Goal: Use online tool/utility: Utilize a website feature to perform a specific function

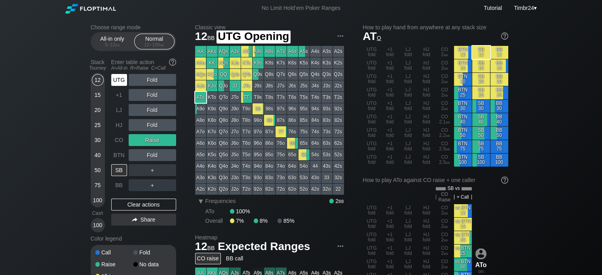
click at [118, 78] on div "UTG" at bounding box center [119, 80] width 16 height 12
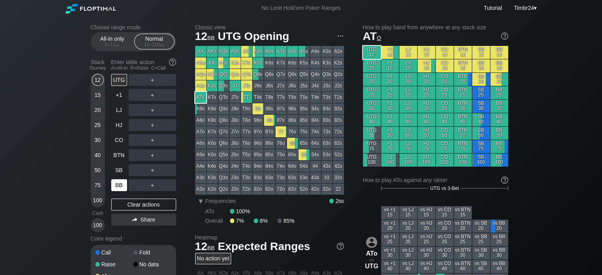
click at [119, 189] on div "BB" at bounding box center [119, 185] width 16 height 12
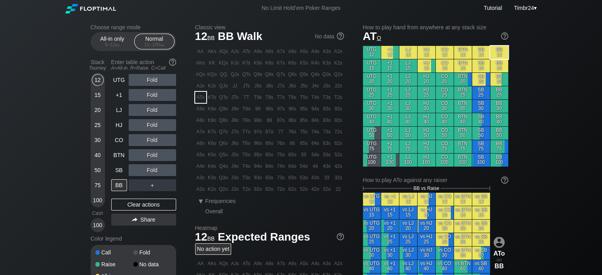
click at [90, 205] on div "Choose range mode All-in only 5 – 12 bb Normal 12 – 100 bb Stack Tourney Enter …" at bounding box center [301, 268] width 434 height 505
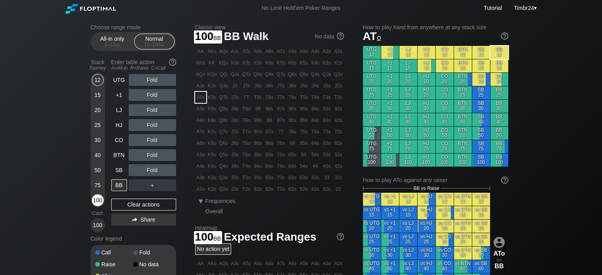
click at [94, 203] on div "100" at bounding box center [98, 200] width 12 height 12
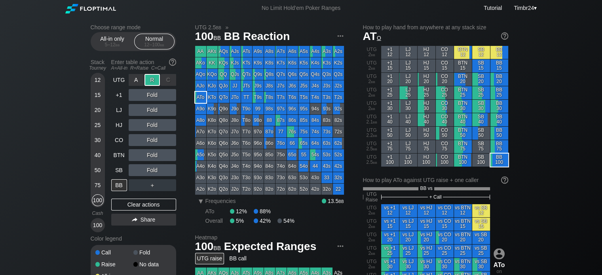
click at [149, 80] on div "R ✕" at bounding box center [151, 80] width 15 height 12
click at [147, 80] on div "R ✕" at bounding box center [151, 80] width 15 height 12
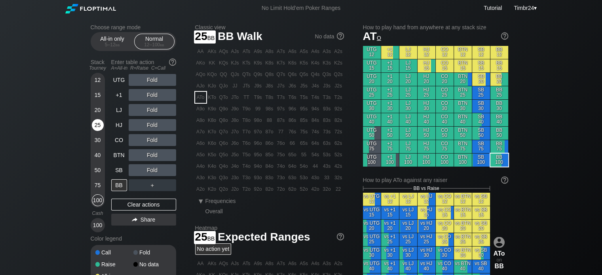
click at [97, 122] on div "25" at bounding box center [98, 125] width 12 height 12
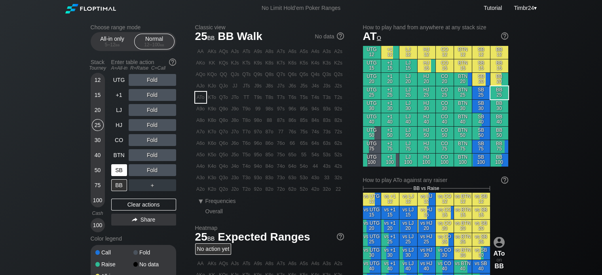
click at [116, 168] on div "SB" at bounding box center [119, 170] width 16 height 12
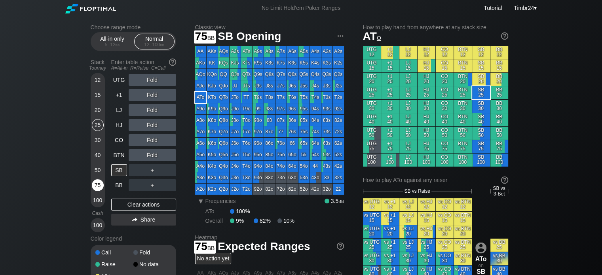
click at [97, 182] on div "75" at bounding box center [98, 185] width 12 height 12
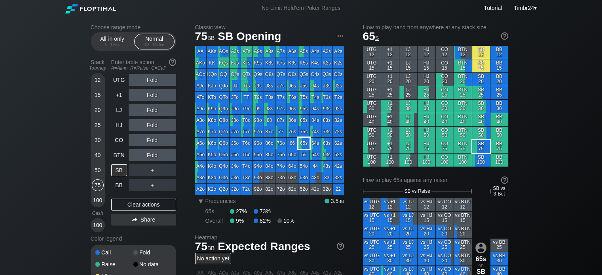
click at [302, 145] on div "65s" at bounding box center [303, 143] width 11 height 11
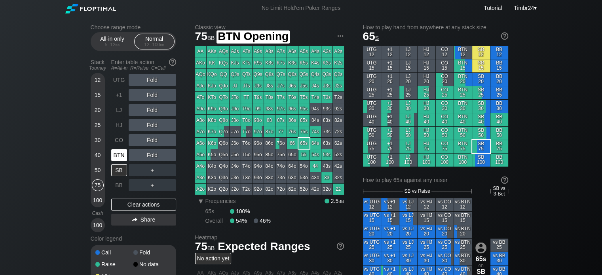
click at [120, 156] on div "BTN" at bounding box center [119, 155] width 16 height 12
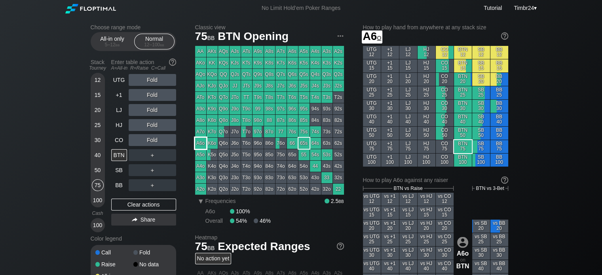
click at [201, 142] on div "A6o" at bounding box center [200, 143] width 11 height 11
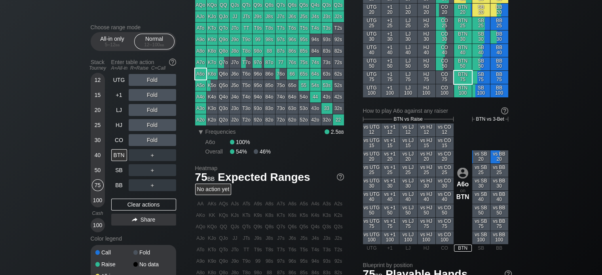
scroll to position [59, 0]
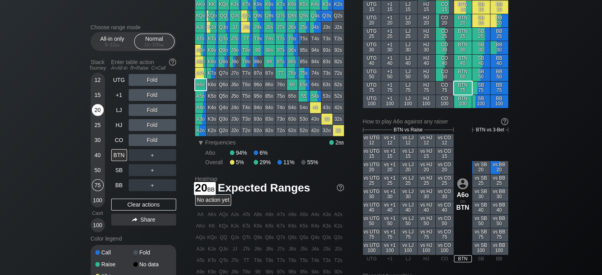
click at [97, 109] on div "20" at bounding box center [98, 110] width 12 height 12
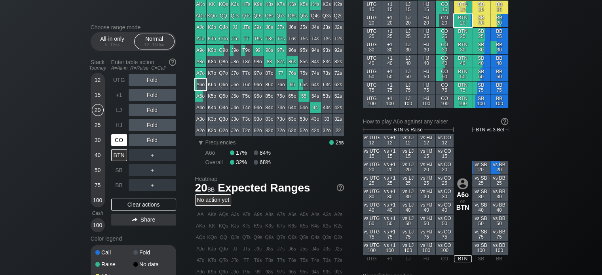
click at [117, 138] on div "CO" at bounding box center [119, 140] width 16 height 12
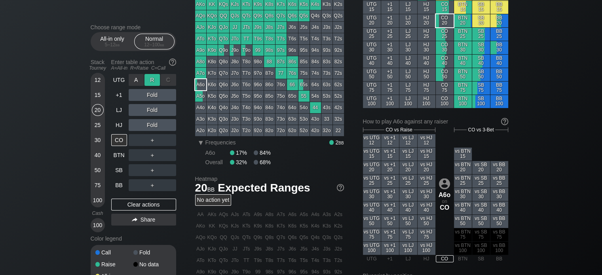
click at [151, 79] on div "R ✕" at bounding box center [151, 80] width 15 height 12
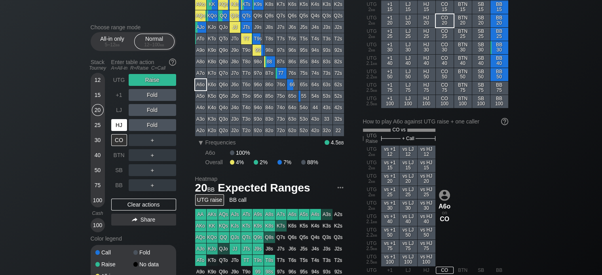
click at [114, 121] on div "HJ" at bounding box center [119, 125] width 16 height 12
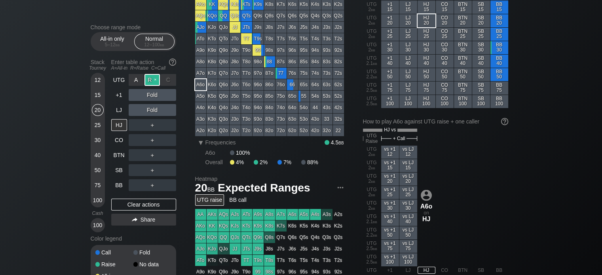
click at [150, 81] on div "R ✕" at bounding box center [151, 80] width 15 height 12
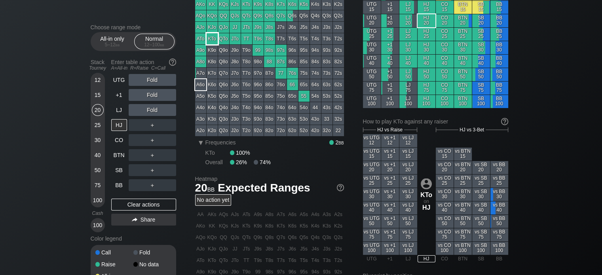
click at [210, 39] on div "KTo" at bounding box center [212, 38] width 11 height 11
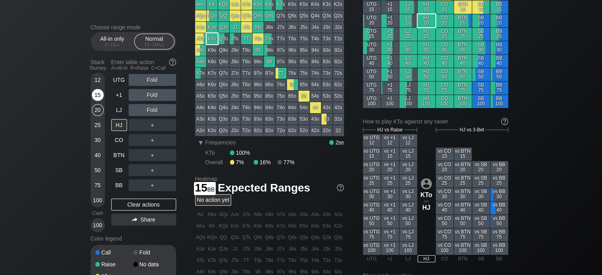
click at [100, 98] on div "15" at bounding box center [98, 95] width 12 height 12
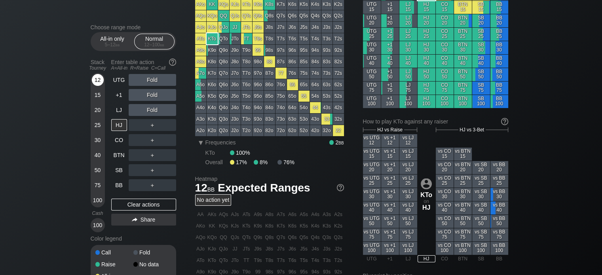
click at [94, 78] on div "12" at bounding box center [98, 80] width 12 height 12
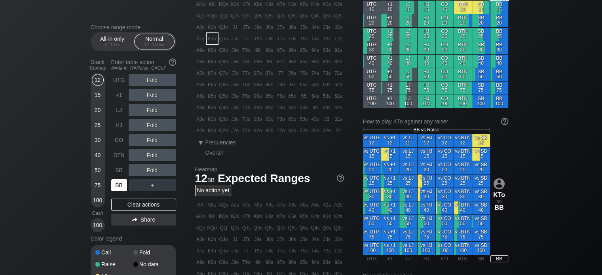
click at [118, 183] on div "BB" at bounding box center [119, 185] width 16 height 12
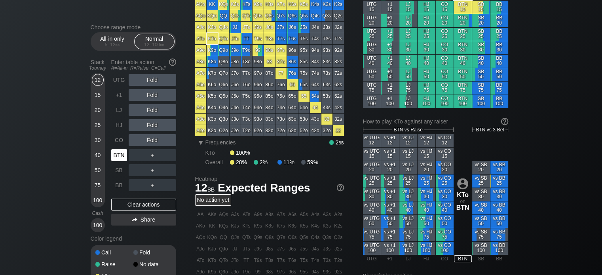
click at [123, 153] on div "BTN" at bounding box center [119, 155] width 16 height 12
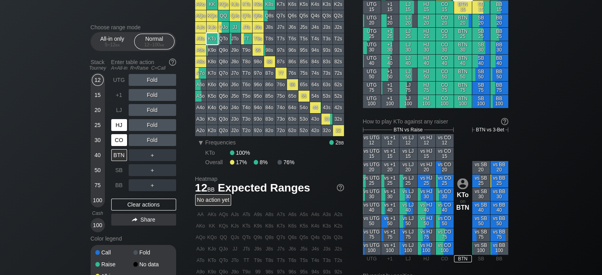
click at [119, 141] on div "CO" at bounding box center [119, 140] width 16 height 12
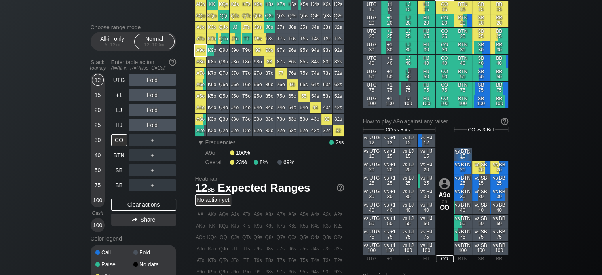
click at [201, 50] on div "A9o" at bounding box center [200, 50] width 11 height 11
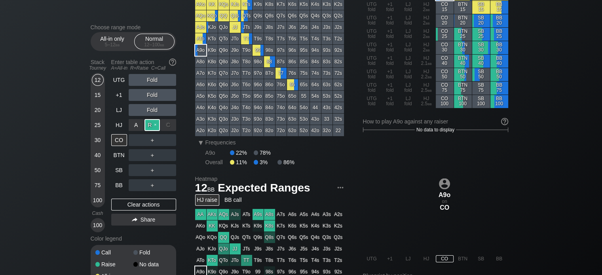
click at [147, 124] on div "R ✕" at bounding box center [151, 125] width 15 height 12
click at [152, 122] on div "R ✕" at bounding box center [151, 125] width 15 height 12
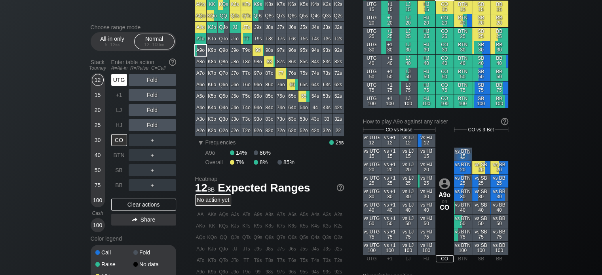
click at [115, 81] on div "UTG" at bounding box center [119, 80] width 16 height 12
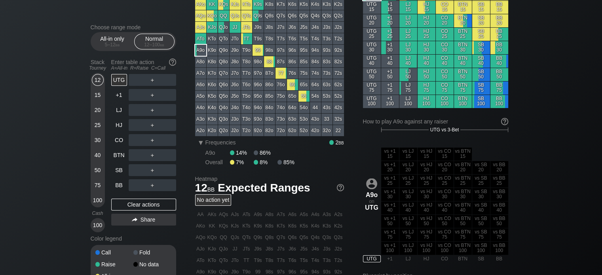
scroll to position [12, 0]
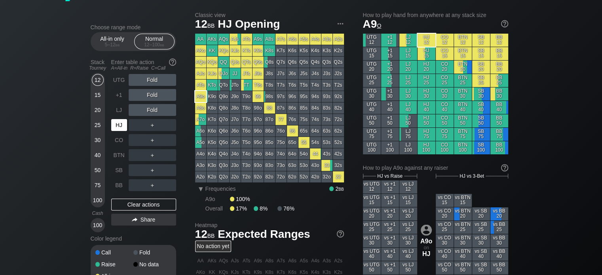
click at [118, 125] on div "HJ" at bounding box center [119, 125] width 16 height 12
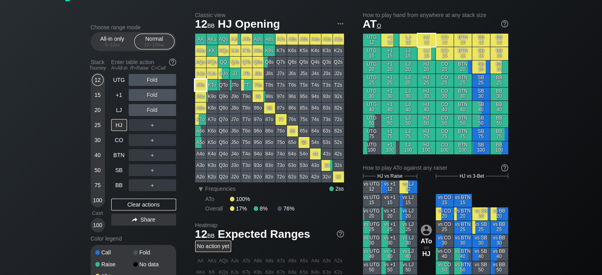
click at [202, 85] on div "ATo" at bounding box center [200, 85] width 11 height 11
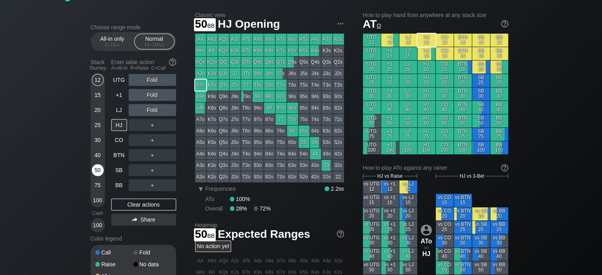
click at [99, 169] on div "50" at bounding box center [98, 170] width 12 height 12
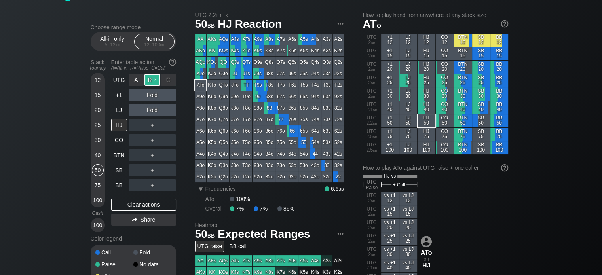
click at [154, 82] on div "R ✕" at bounding box center [151, 80] width 15 height 12
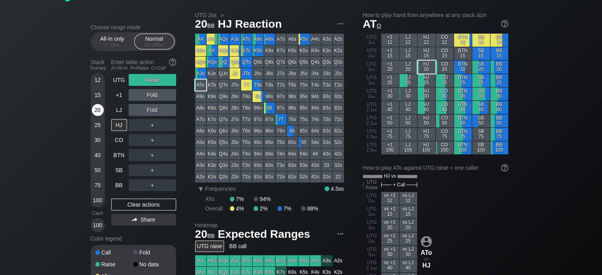
click at [94, 110] on div "20" at bounding box center [98, 110] width 12 height 12
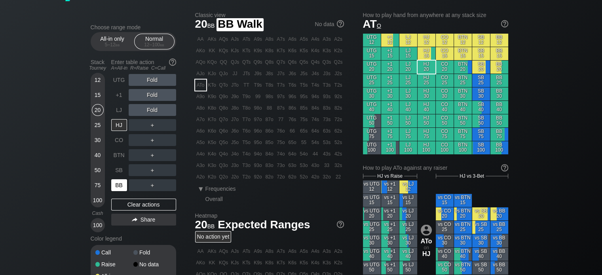
click at [117, 185] on div "BB" at bounding box center [119, 185] width 16 height 12
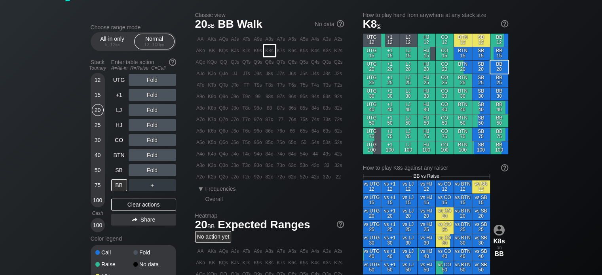
click at [267, 51] on div "K8s" at bounding box center [269, 50] width 11 height 11
click at [99, 158] on div "40" at bounding box center [98, 155] width 12 height 12
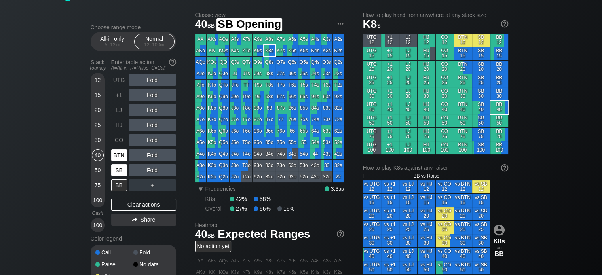
click at [120, 163] on div "BTN" at bounding box center [119, 155] width 17 height 15
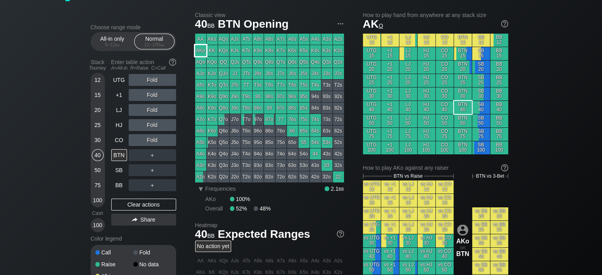
click at [203, 50] on div "AKo" at bounding box center [200, 50] width 11 height 11
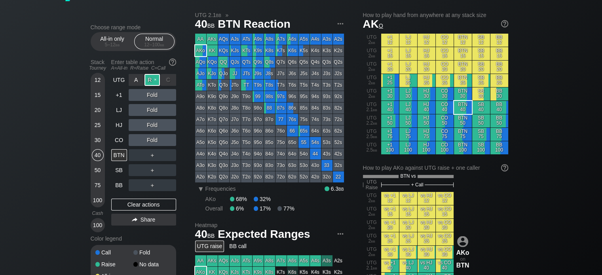
click at [149, 80] on div "R ✕" at bounding box center [151, 80] width 15 height 12
click at [166, 123] on div "C ✕" at bounding box center [168, 125] width 15 height 12
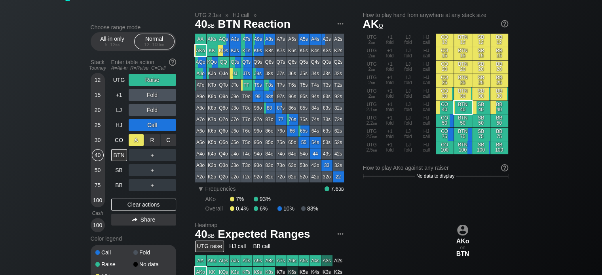
click at [138, 141] on div "A ✕" at bounding box center [136, 140] width 15 height 12
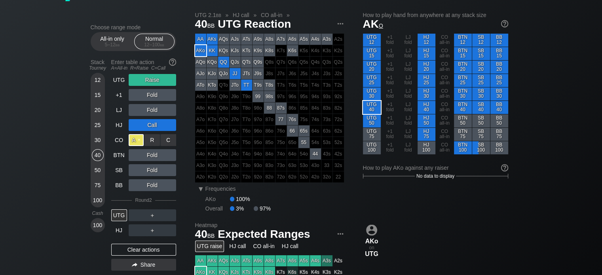
click at [138, 140] on div "A ✕" at bounding box center [136, 140] width 15 height 12
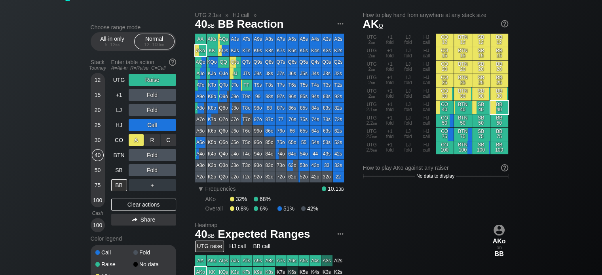
click at [136, 139] on div "A ✕" at bounding box center [136, 140] width 15 height 12
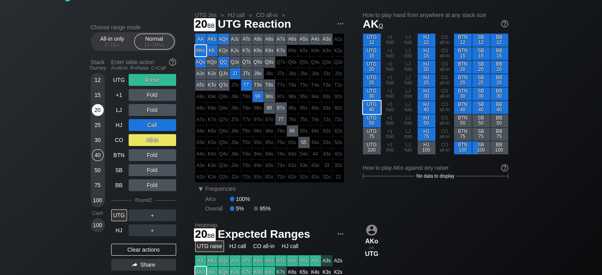
click at [97, 107] on div "20" at bounding box center [98, 110] width 12 height 12
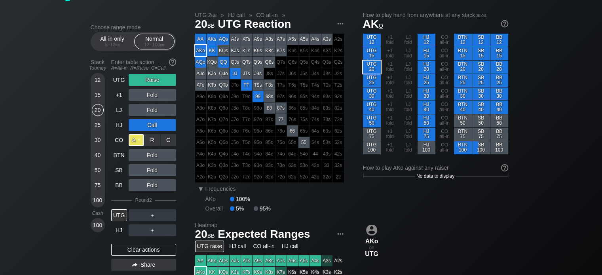
click at [138, 139] on div "A ✕" at bounding box center [136, 140] width 15 height 12
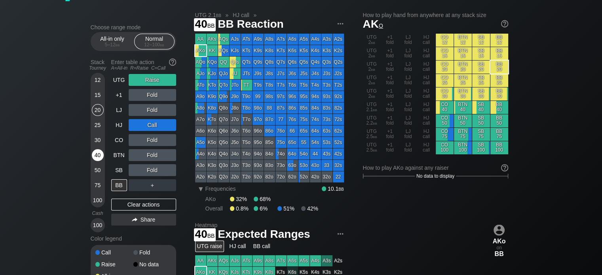
click at [97, 155] on div "40" at bounding box center [98, 155] width 12 height 12
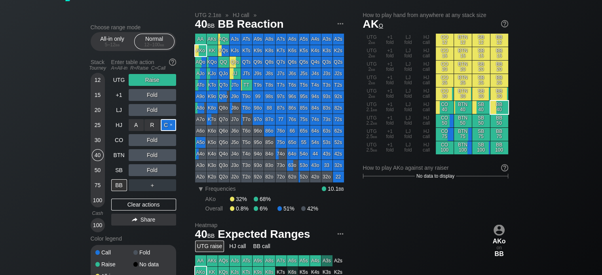
click at [167, 121] on div "C ✕" at bounding box center [168, 125] width 15 height 12
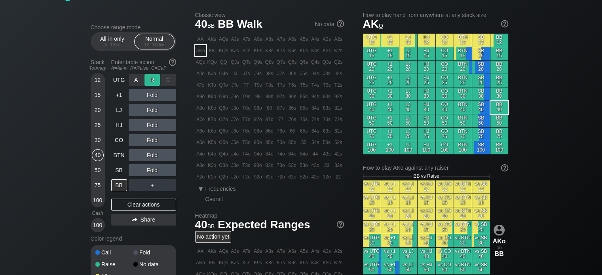
click at [152, 83] on div "R ✕" at bounding box center [151, 80] width 15 height 12
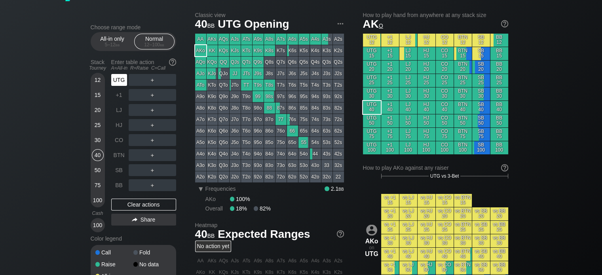
click at [120, 83] on div "UTG" at bounding box center [119, 80] width 16 height 12
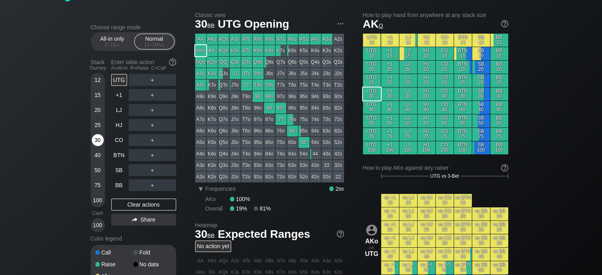
click at [98, 138] on div "30" at bounding box center [98, 140] width 12 height 12
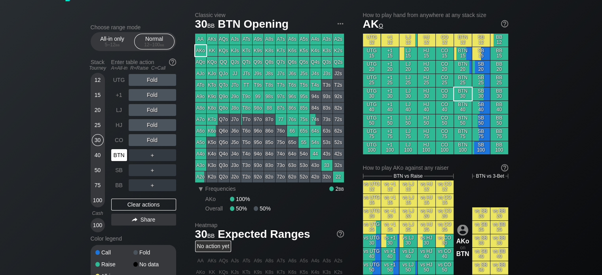
click at [120, 159] on div "BTN" at bounding box center [119, 155] width 16 height 12
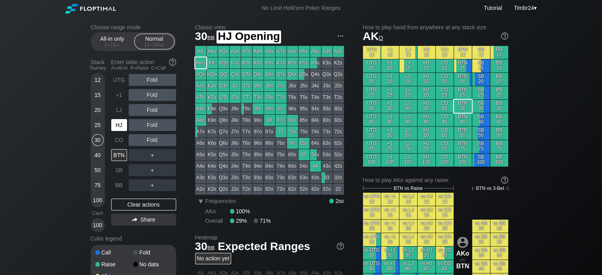
click at [119, 130] on div "HJ" at bounding box center [119, 125] width 16 height 12
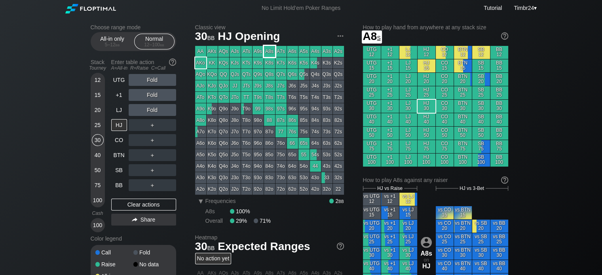
click at [271, 51] on div "A8s" at bounding box center [269, 51] width 11 height 11
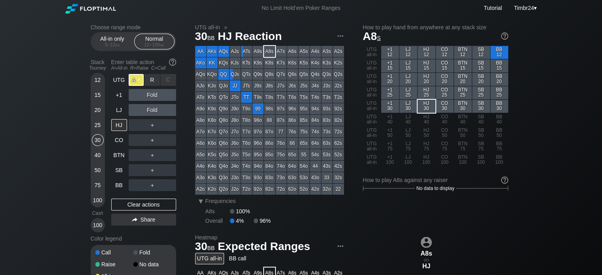
click at [135, 83] on div "A ✕" at bounding box center [136, 80] width 15 height 12
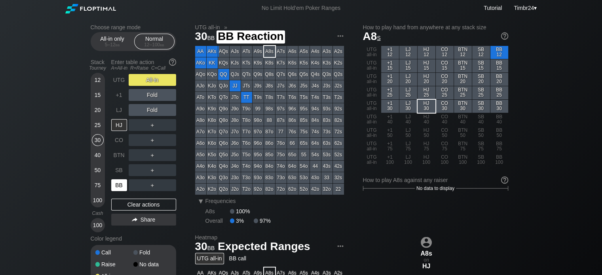
click at [114, 183] on div "BB" at bounding box center [119, 185] width 16 height 12
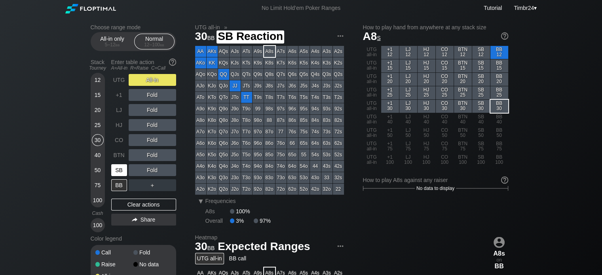
click at [116, 168] on div "SB" at bounding box center [119, 170] width 16 height 12
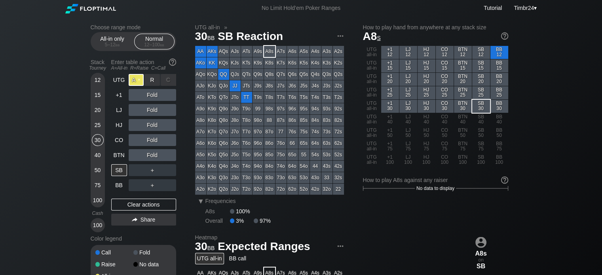
click at [135, 81] on div "A ✕" at bounding box center [136, 80] width 15 height 12
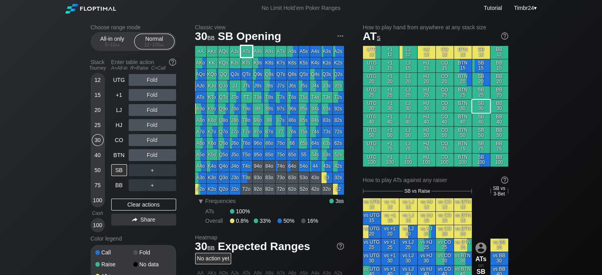
click at [245, 53] on div "ATs" at bounding box center [246, 51] width 11 height 11
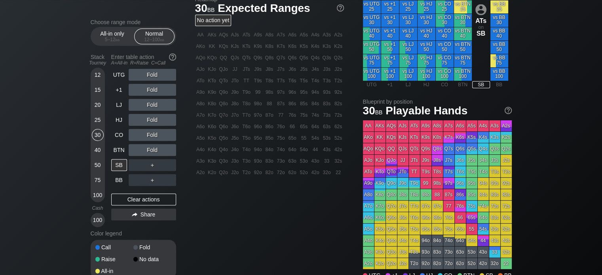
scroll to position [241, 0]
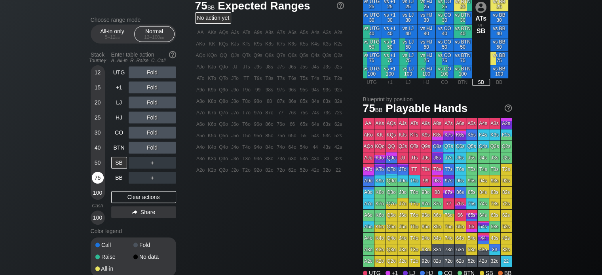
click at [96, 178] on div "75" at bounding box center [98, 178] width 12 height 12
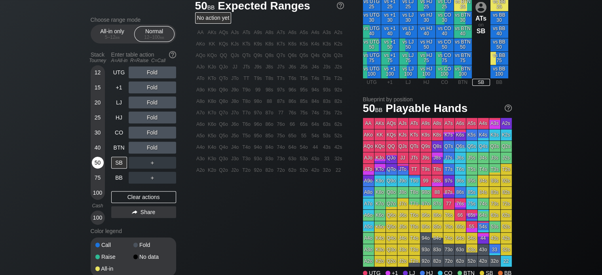
click at [95, 163] on div "50" at bounding box center [98, 163] width 12 height 12
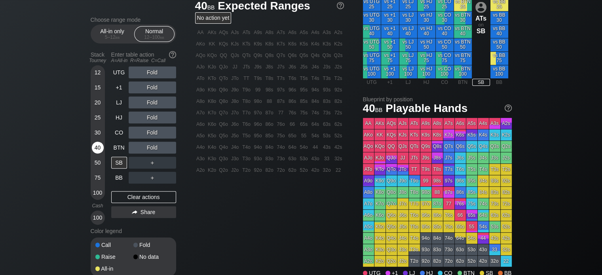
click at [93, 144] on div "40" at bounding box center [98, 149] width 12 height 15
click at [116, 144] on div "BTN" at bounding box center [119, 148] width 16 height 12
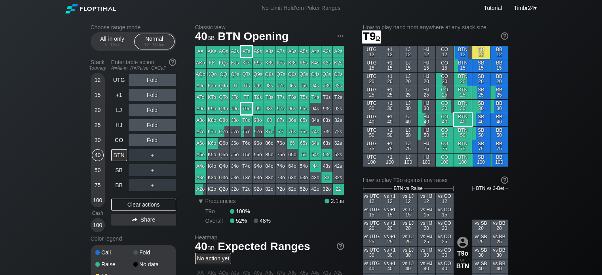
click at [245, 110] on div "T9o" at bounding box center [246, 108] width 11 height 11
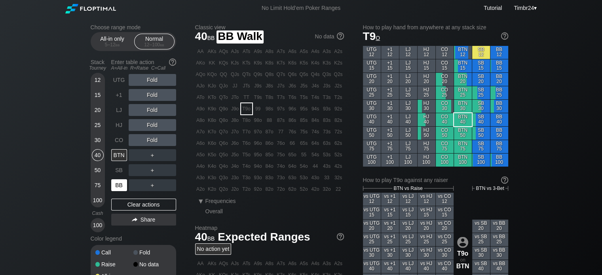
click at [116, 186] on div "BB" at bounding box center [119, 185] width 16 height 12
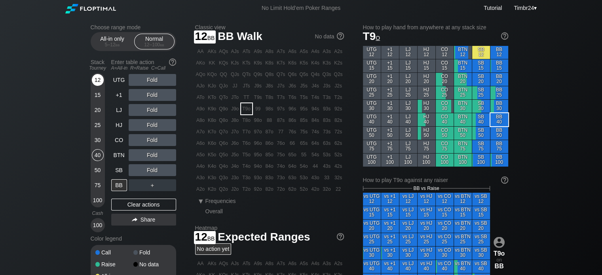
click at [96, 78] on div "12" at bounding box center [98, 80] width 12 height 12
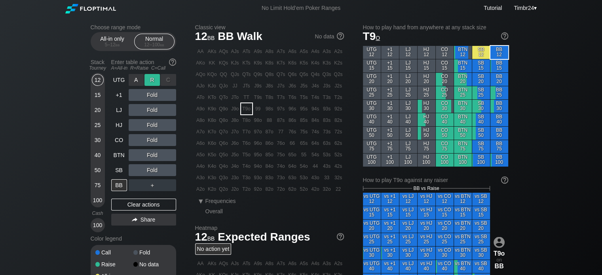
click at [150, 83] on div "R ✕" at bounding box center [151, 80] width 15 height 12
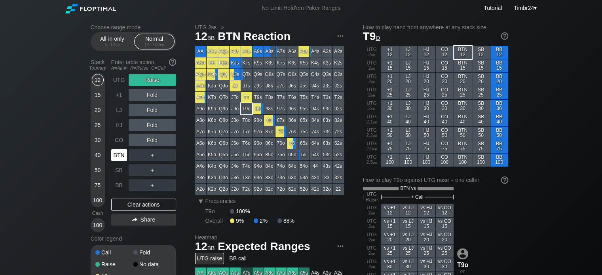
click at [122, 153] on div "BTN" at bounding box center [119, 155] width 16 height 12
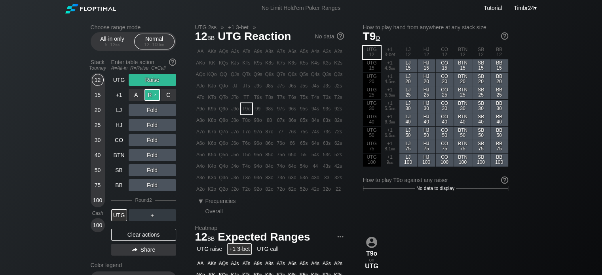
click at [150, 90] on div "R ✕" at bounding box center [151, 95] width 15 height 12
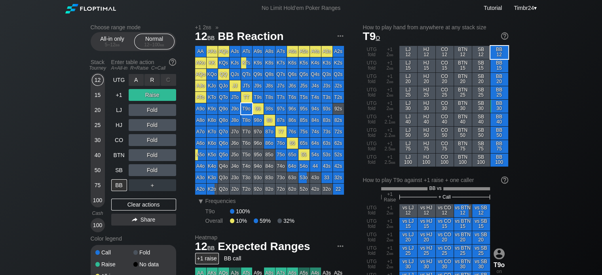
click at [150, 78] on div "R ✕" at bounding box center [151, 80] width 15 height 12
click at [150, 98] on div "R ✕" at bounding box center [151, 95] width 15 height 12
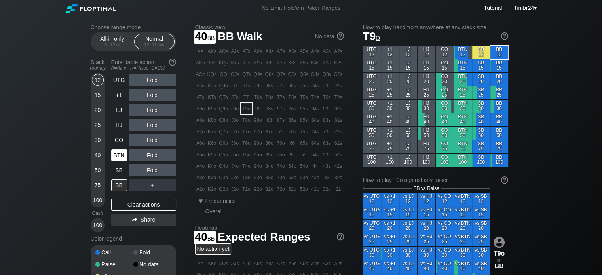
click at [119, 154] on div "BTN" at bounding box center [119, 155] width 16 height 12
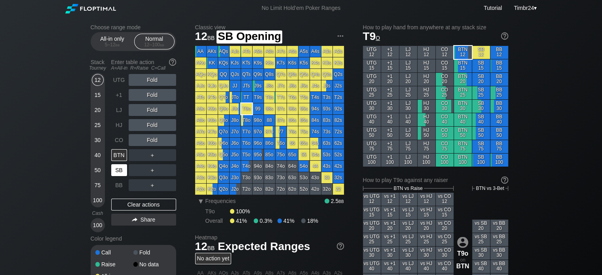
click at [123, 169] on div "SB" at bounding box center [119, 170] width 16 height 12
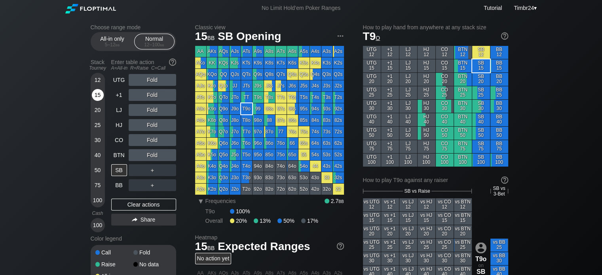
click at [93, 93] on div "15" at bounding box center [98, 95] width 12 height 12
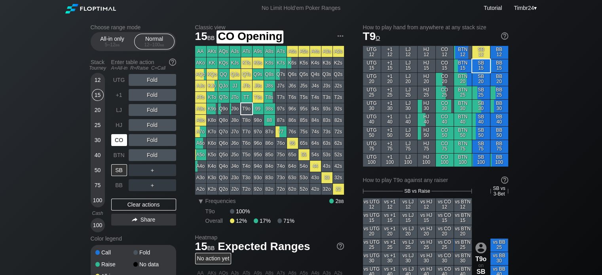
click at [116, 144] on div "CO" at bounding box center [119, 140] width 16 height 12
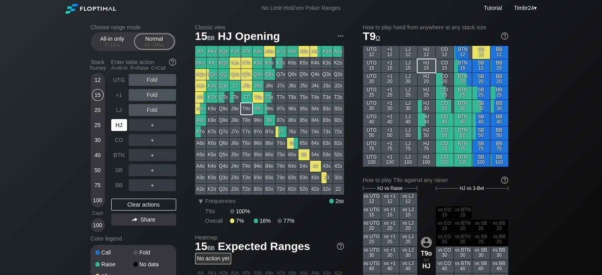
click at [116, 125] on div "HJ" at bounding box center [119, 125] width 16 height 12
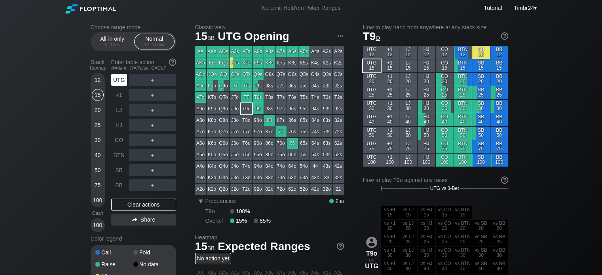
click at [123, 74] on div "UTG" at bounding box center [119, 80] width 16 height 12
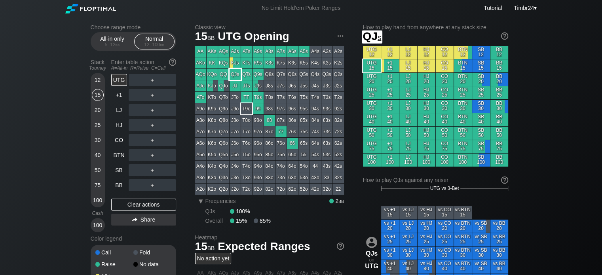
click at [235, 71] on div "QJs" at bounding box center [234, 74] width 11 height 11
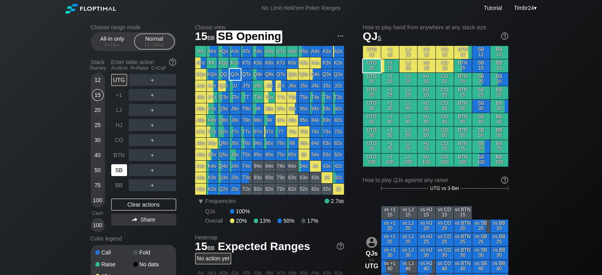
click at [117, 172] on div "SB" at bounding box center [119, 170] width 16 height 12
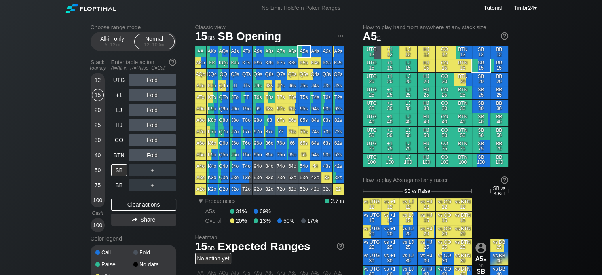
click at [304, 51] on div "A5s" at bounding box center [303, 51] width 11 height 11
click at [154, 79] on div "R ✕" at bounding box center [151, 80] width 15 height 12
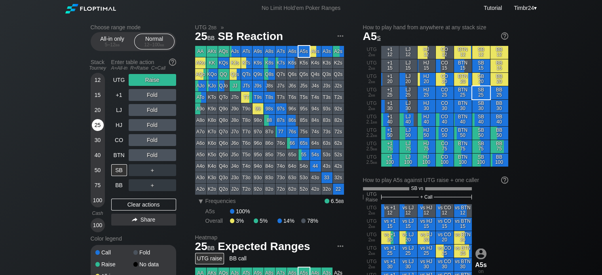
click at [98, 124] on div "25" at bounding box center [98, 125] width 12 height 12
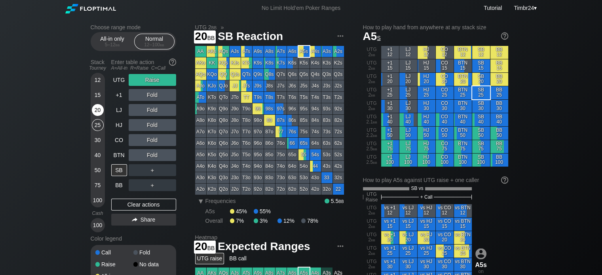
click at [97, 110] on div "20" at bounding box center [98, 110] width 12 height 12
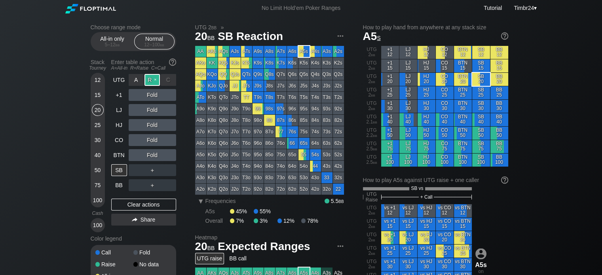
click at [155, 80] on div "R ✕" at bounding box center [151, 80] width 15 height 12
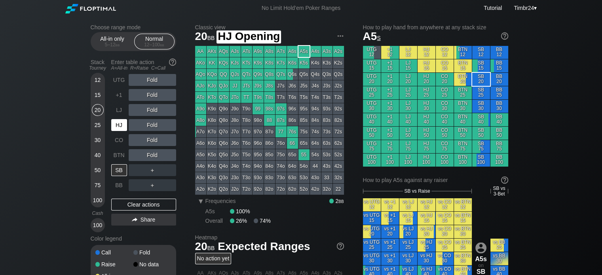
click at [117, 121] on div "HJ" at bounding box center [119, 125] width 16 height 12
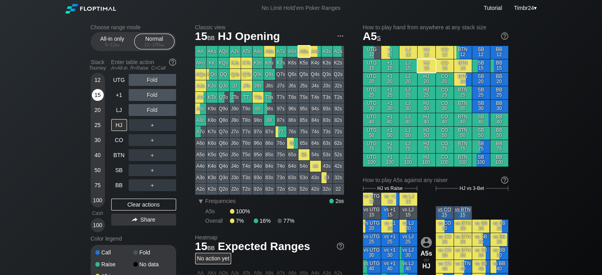
click at [95, 95] on div "15" at bounding box center [98, 95] width 12 height 12
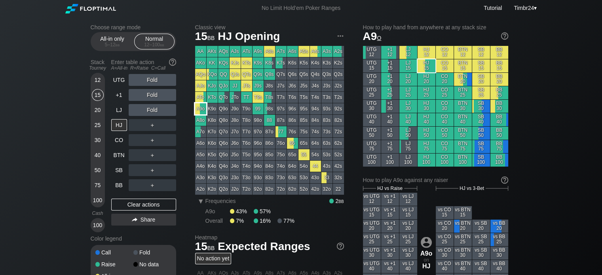
click at [198, 114] on div "A9o" at bounding box center [200, 108] width 11 height 11
